Goal: Task Accomplishment & Management: Manage account settings

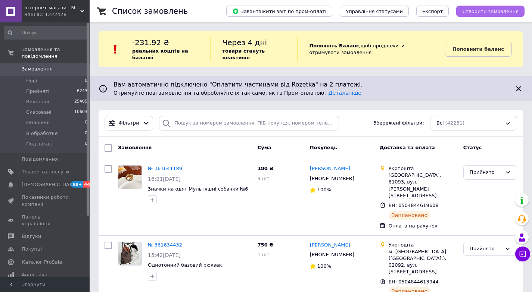
click at [497, 9] on span "Створити замовлення" at bounding box center [490, 12] width 56 height 6
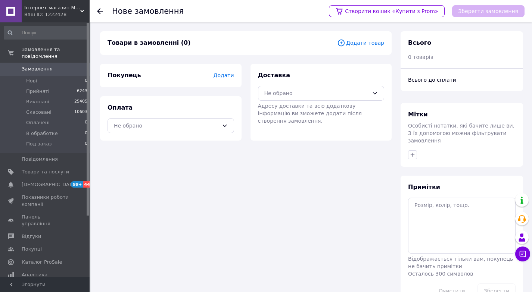
click at [372, 44] on span "Додати товар" at bounding box center [360, 43] width 47 height 8
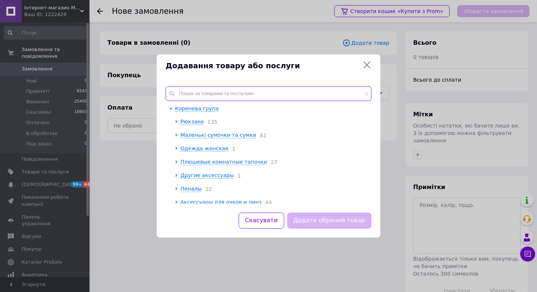
click at [231, 91] on input "text" at bounding box center [269, 93] width 206 height 15
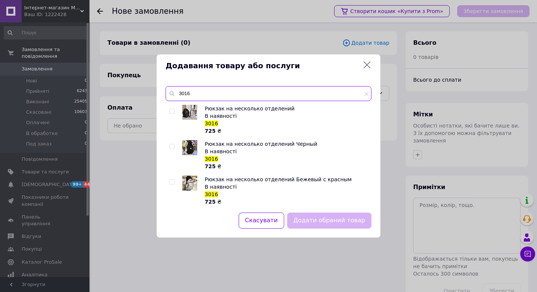
type input "3016"
click at [172, 146] on input "checkbox" at bounding box center [171, 146] width 5 height 5
checkbox input "true"
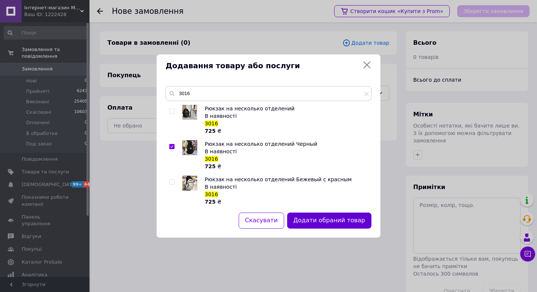
click at [350, 224] on button "Додати обраний товар" at bounding box center [329, 221] width 84 height 16
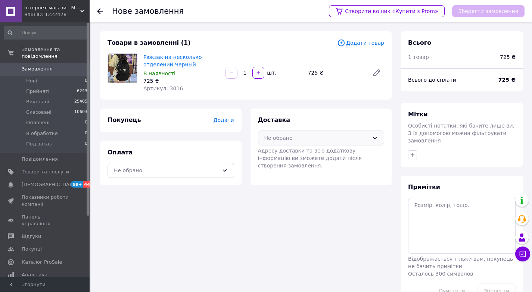
click at [311, 139] on div "Не обрано" at bounding box center [316, 138] width 105 height 8
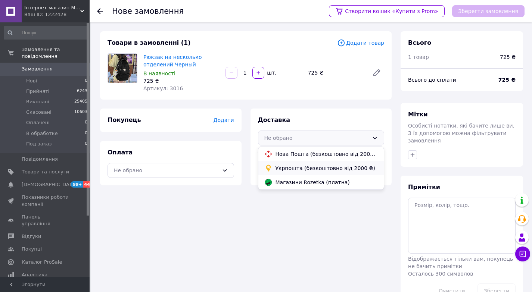
click at [303, 167] on span "Укрпошта (безкоштовно від 2000 ₴)" at bounding box center [326, 167] width 103 height 7
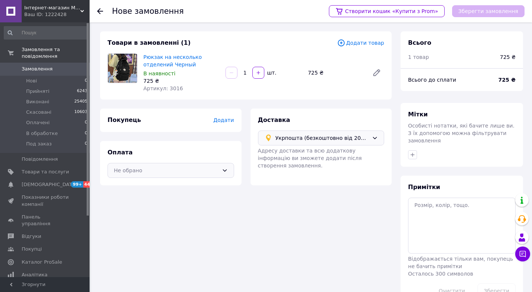
click at [178, 166] on div "Не обрано" at bounding box center [166, 170] width 105 height 8
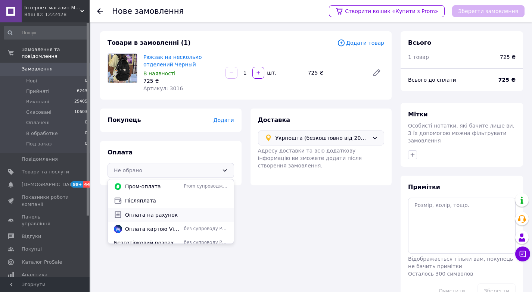
click at [133, 213] on span "Оплата на рахунок" at bounding box center [176, 214] width 103 height 7
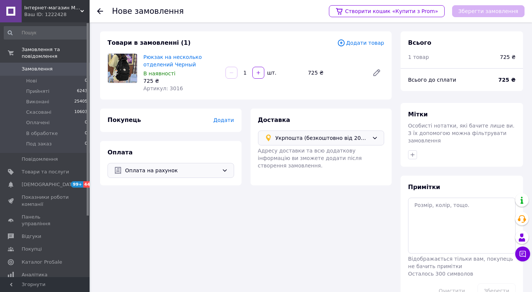
click at [222, 123] on span "Додати" at bounding box center [223, 120] width 21 height 6
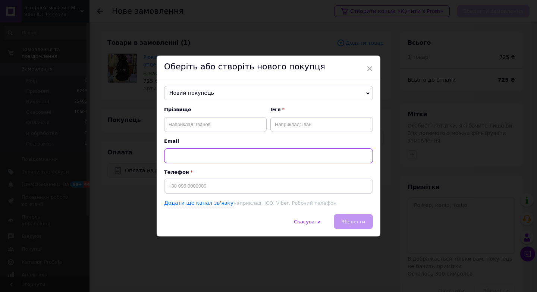
click at [238, 160] on input "text" at bounding box center [268, 155] width 209 height 15
paste input "с. [PERSON_NAME] 39021 0973018504, безн 725 грн ОПЛАЧЕНО"
click at [277, 156] on input "с. [PERSON_NAME] 39021 0973018504, безн 725 грн ОПЛАЧЕНО" at bounding box center [268, 155] width 209 height 15
type input "с. [PERSON_NAME] [PERSON_NAME] 39021 , безн 725 грн ОПЛАЧЕНО"
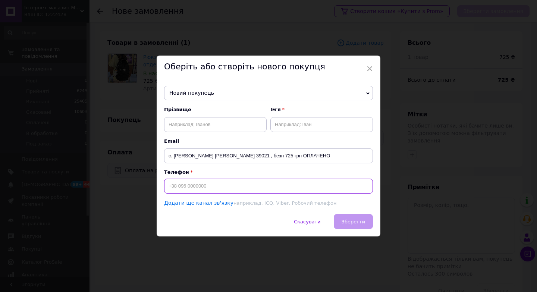
click at [258, 191] on input at bounding box center [268, 186] width 209 height 15
paste input "0973018504"
type input "[PHONE_NUMBER]"
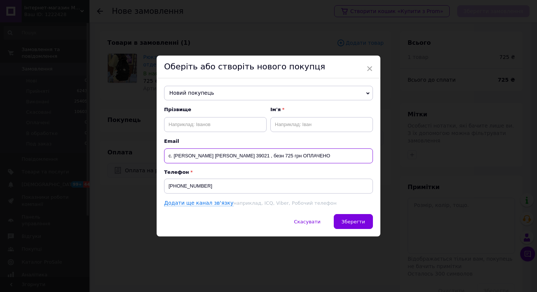
click at [203, 162] on input "с. [PERSON_NAME] [PERSON_NAME] 39021 , безн 725 грн ОПЛАЧЕНО" at bounding box center [268, 155] width 209 height 15
click at [211, 158] on input "с. [PERSON_NAME] [PERSON_NAME] 39021 , безн 725 грн ОПЛАЧЕНО" at bounding box center [268, 155] width 209 height 15
type input "с. [PERSON_NAME] 39021 , безн 725 грн ОПЛАЧЕНО"
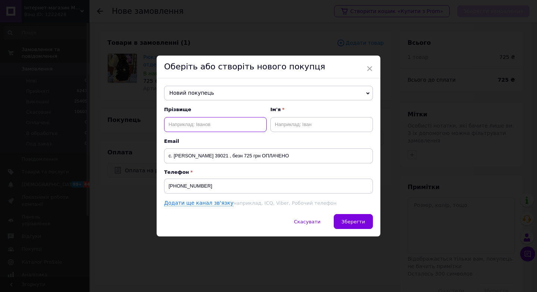
click at [190, 127] on input "text" at bounding box center [215, 124] width 103 height 15
paste input "[PERSON_NAME]"
type input "[PERSON_NAME]"
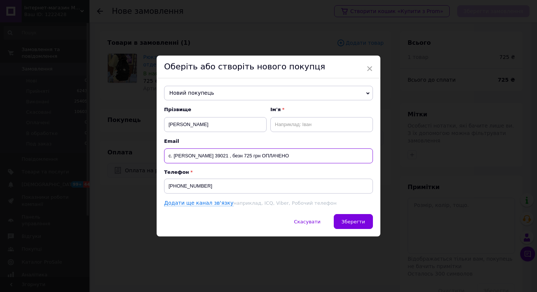
click at [198, 155] on input "с. [PERSON_NAME] 39021 , безн 725 грн ОПЛАЧЕНО" at bounding box center [268, 155] width 209 height 15
drag, startPoint x: 198, startPoint y: 155, endPoint x: 225, endPoint y: 156, distance: 26.9
click at [225, 156] on input "с. [PERSON_NAME] 39021 , безн 725 грн ОПЛАЧЕНО" at bounding box center [268, 155] width 209 height 15
type input "с. Липове 39021 , безн 725 грн ОПЛАЧЕНО"
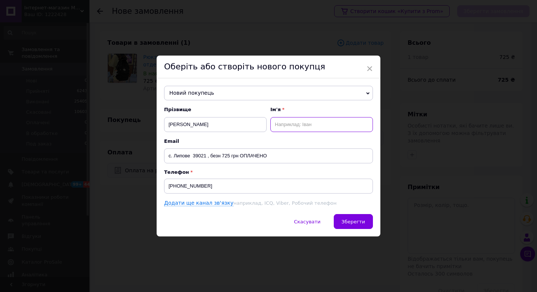
click at [317, 124] on input "text" at bounding box center [321, 124] width 103 height 15
paste input "[PERSON_NAME]"
type input "[PERSON_NAME]"
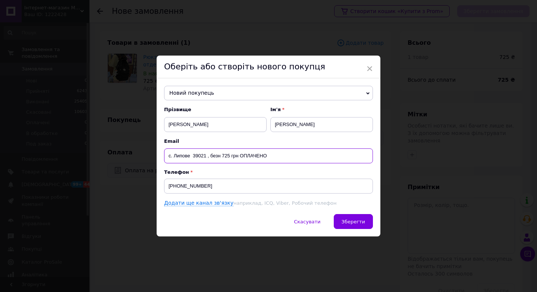
click at [203, 156] on input "с. Липове 39021 , безн 725 грн ОПЛАЧЕНО" at bounding box center [268, 155] width 209 height 15
type input "с. [PERSON_NAME] , безн 725 грн ОПЛАЧЕНО"
click at [194, 154] on input "с. [PERSON_NAME] , безн 725 грн ОПЛАЧЕНО" at bounding box center [268, 155] width 209 height 15
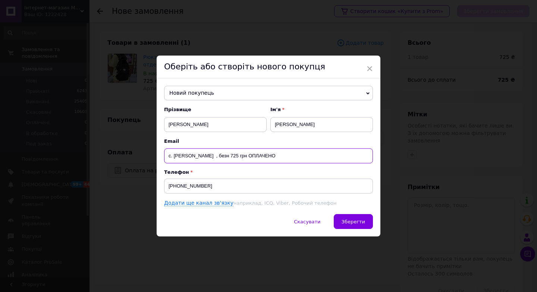
click at [194, 154] on input "с. [PERSON_NAME] , безн 725 грн ОПЛАЧЕНО" at bounding box center [268, 155] width 209 height 15
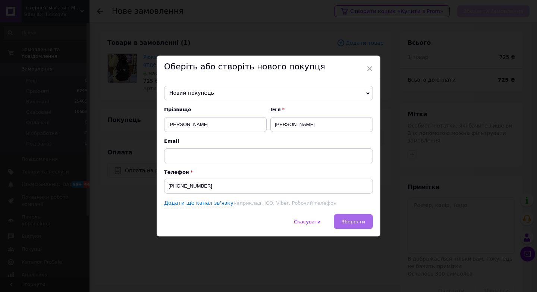
click at [364, 226] on button "Зберегти" at bounding box center [353, 221] width 39 height 15
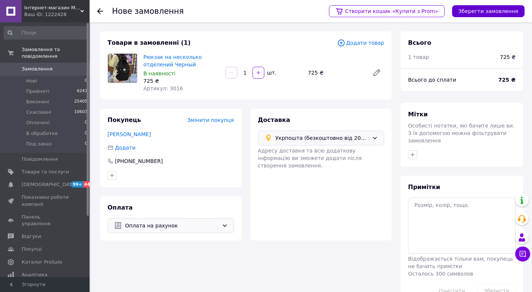
click at [489, 13] on button "Зберегти замовлення" at bounding box center [488, 11] width 72 height 12
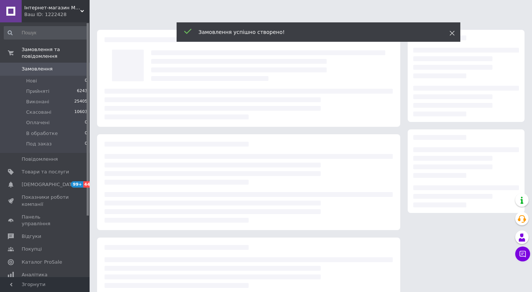
click at [451, 34] on icon at bounding box center [451, 33] width 5 height 5
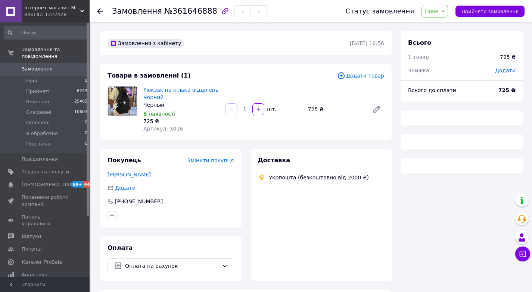
click at [446, 12] on span "Нове" at bounding box center [434, 11] width 26 height 13
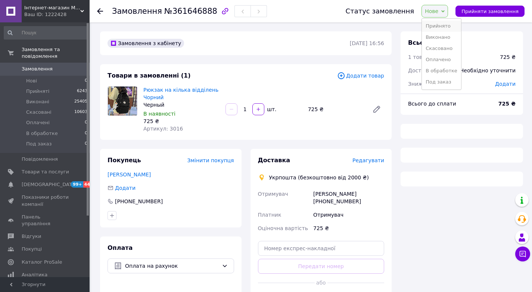
click at [447, 24] on li "Прийнято" at bounding box center [440, 26] width 39 height 11
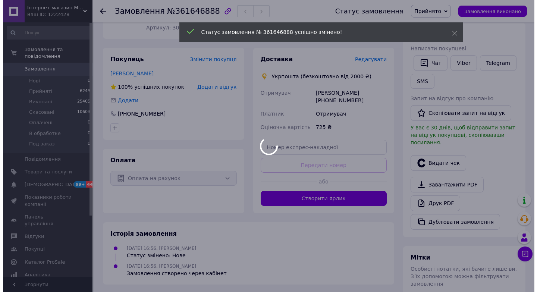
scroll to position [112, 0]
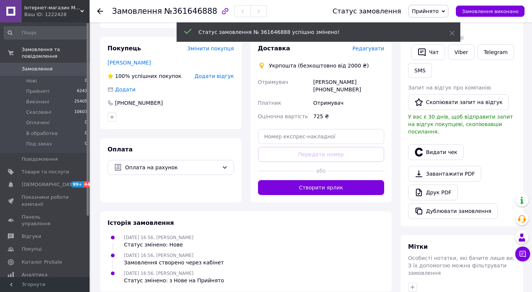
click at [333, 187] on button "Створити ярлик" at bounding box center [321, 187] width 126 height 15
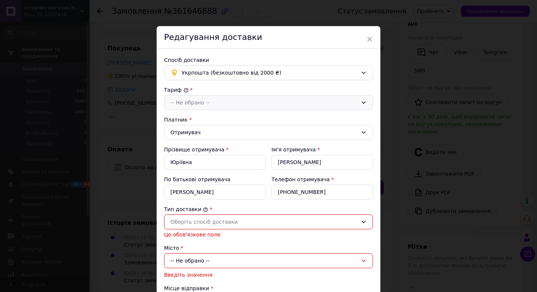
click at [217, 107] on div "-- Не обрано --" at bounding box center [268, 102] width 209 height 15
click at [211, 119] on li "Стандарт" at bounding box center [268, 119] width 208 height 14
click at [195, 222] on div "Оберіть спосіб доставки" at bounding box center [263, 222] width 187 height 8
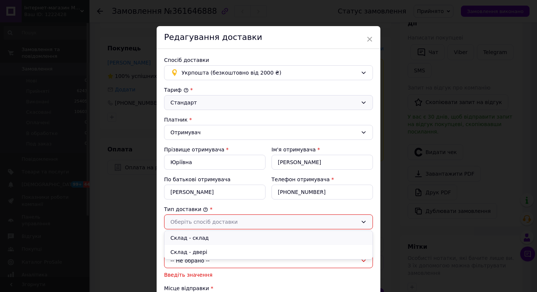
click at [187, 237] on li "Склад - склад" at bounding box center [268, 238] width 208 height 14
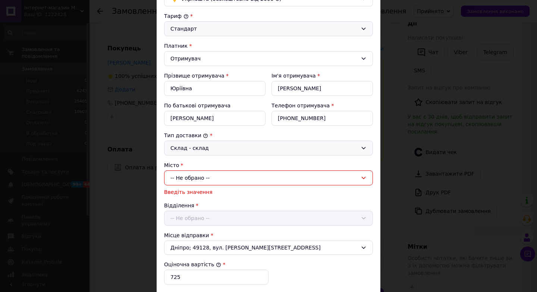
scroll to position [75, 0]
click at [184, 182] on div "-- Не обрано --" at bounding box center [268, 177] width 209 height 15
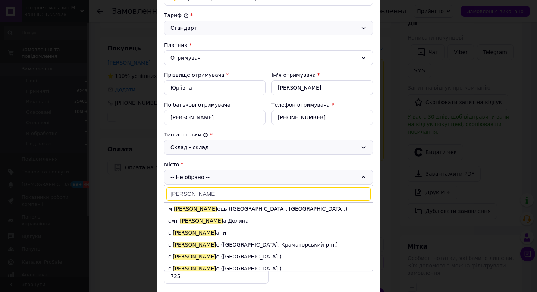
type input "[PERSON_NAME]"
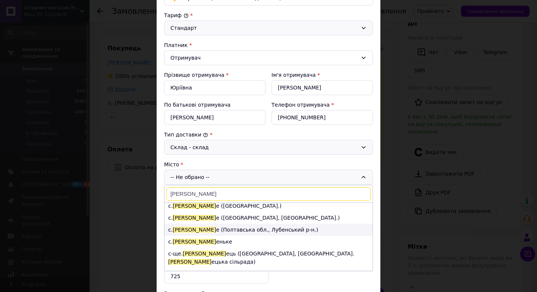
click at [241, 231] on li "с. [PERSON_NAME] е (Полтавська обл., [GEOGRAPHIC_DATA].)" at bounding box center [268, 230] width 208 height 12
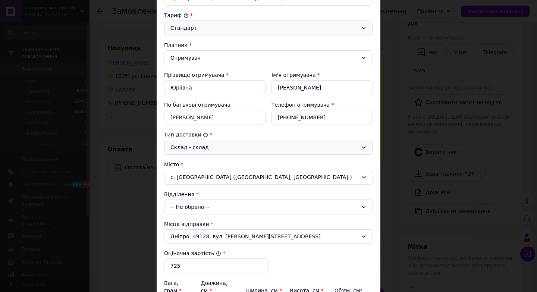
click at [216, 205] on div "-- Не обрано --" at bounding box center [268, 207] width 209 height 15
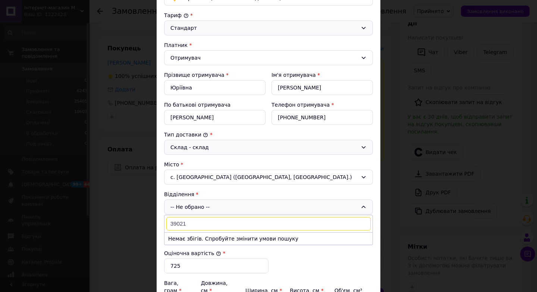
type input "39021"
click at [215, 177] on div "с. [GEOGRAPHIC_DATA] ([GEOGRAPHIC_DATA], [GEOGRAPHIC_DATA].)" at bounding box center [268, 177] width 209 height 15
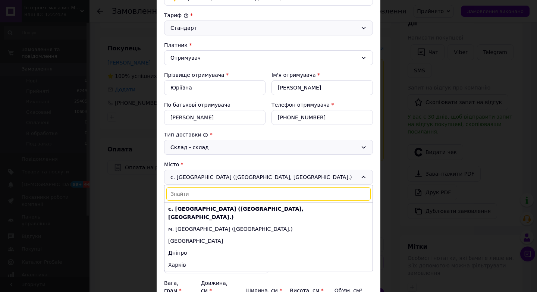
click at [204, 191] on input at bounding box center [268, 193] width 204 height 13
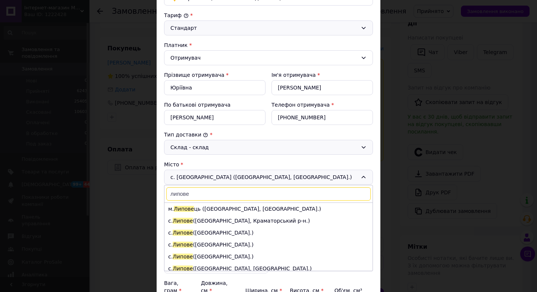
scroll to position [72, 0]
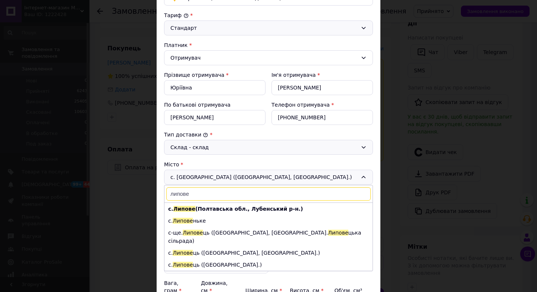
type input "липове"
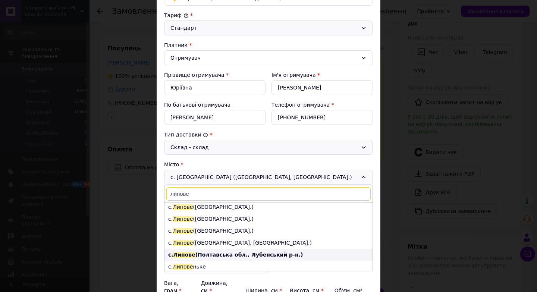
scroll to position [37, 0]
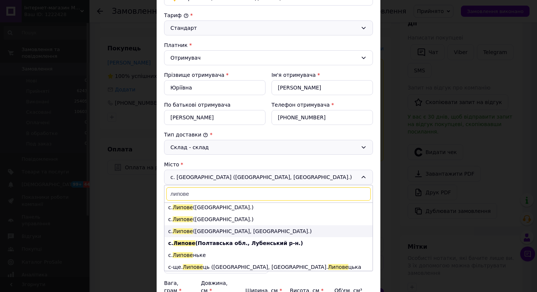
click at [238, 232] on li "с. [GEOGRAPHIC_DATA] ([GEOGRAPHIC_DATA], [GEOGRAPHIC_DATA].)" at bounding box center [268, 231] width 208 height 12
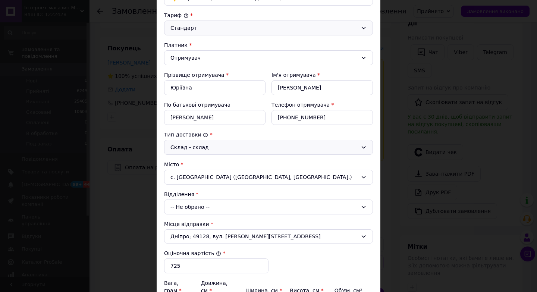
click at [209, 207] on div "-- Не обрано --" at bounding box center [268, 207] width 209 height 15
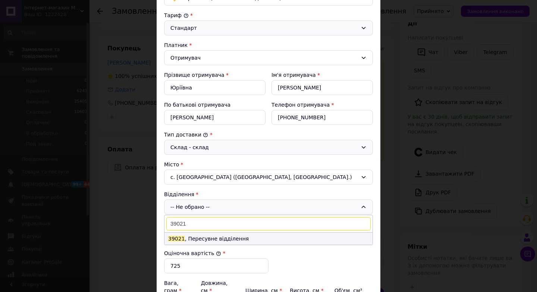
type input "39021"
click at [201, 243] on li "39021 , [GEOGRAPHIC_DATA] відділення" at bounding box center [268, 239] width 208 height 12
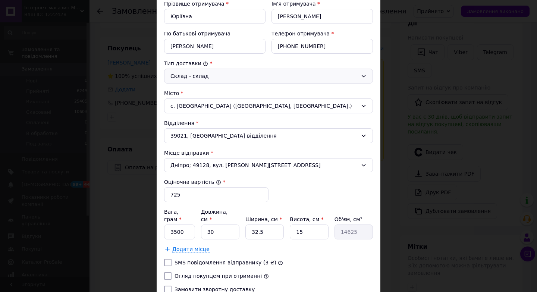
scroll to position [149, 0]
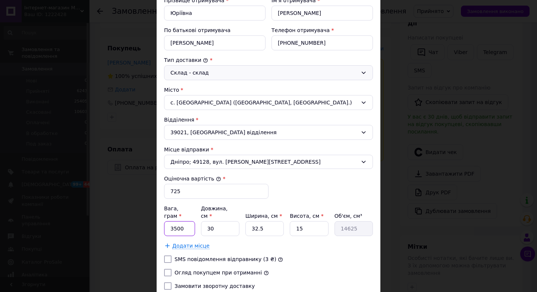
click at [184, 221] on input "3500" at bounding box center [179, 228] width 31 height 15
type input "500"
type input "4"
type input "1950"
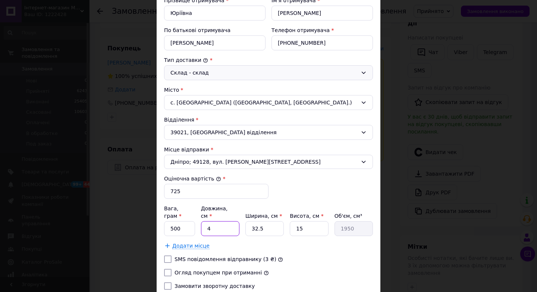
type input "45"
type input "21937.5"
type input "45"
type input "4"
type input "2700"
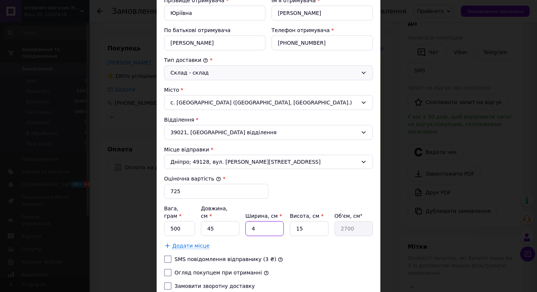
type input "40"
type input "27000"
type input "40"
type input "5"
type input "9000"
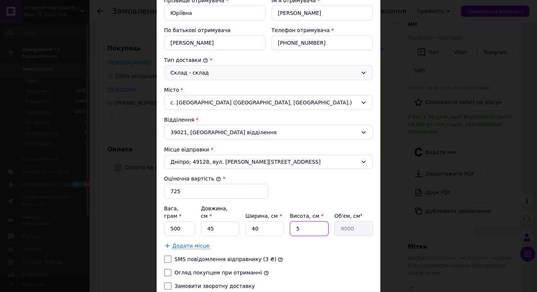
type input "5"
click at [168, 269] on input "Огляд покупцем при отриманні" at bounding box center [167, 272] width 7 height 7
checkbox input "true"
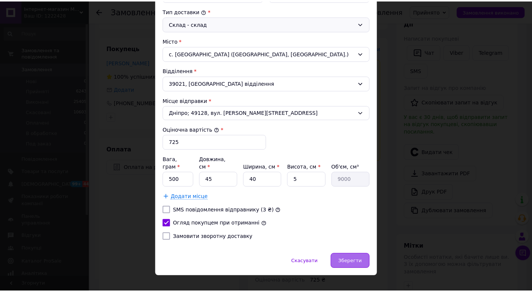
scroll to position [201, 0]
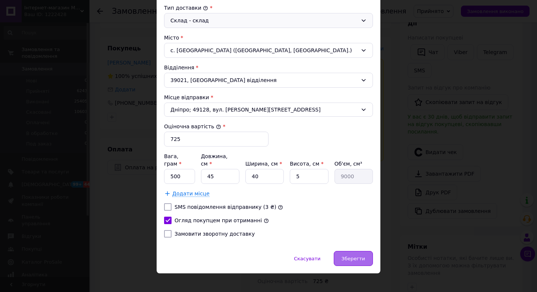
click at [361, 256] on span "Зберегти" at bounding box center [353, 259] width 23 height 6
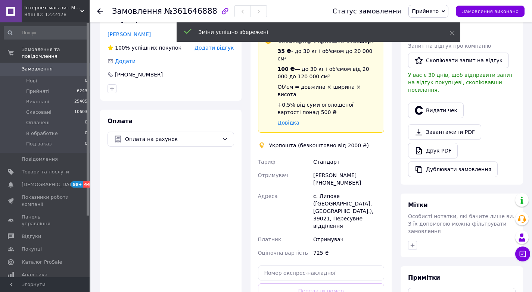
scroll to position [186, 0]
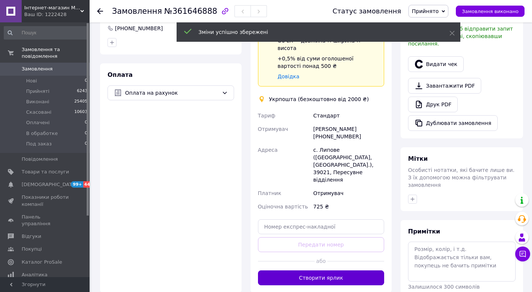
click at [317, 270] on button "Створити ярлик" at bounding box center [321, 277] width 126 height 15
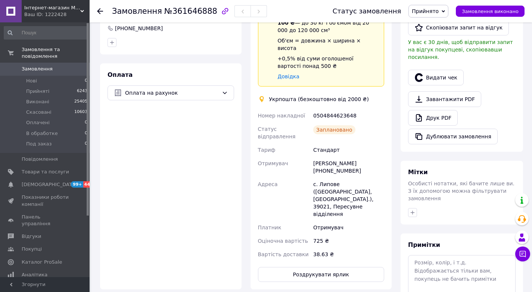
click at [333, 109] on div "0504844623648" at bounding box center [348, 115] width 74 height 13
copy div "0504844623648"
click at [38, 66] on span "Замовлення" at bounding box center [37, 69] width 31 height 7
